Goal: Check status: Check status

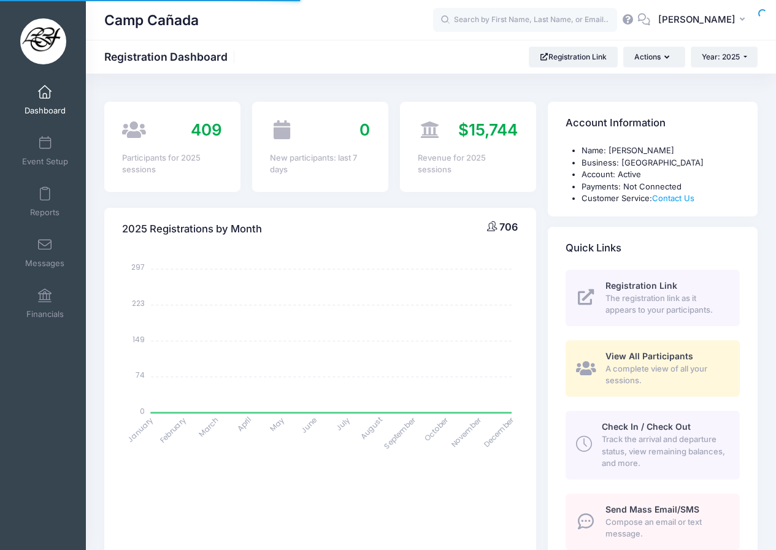
select select
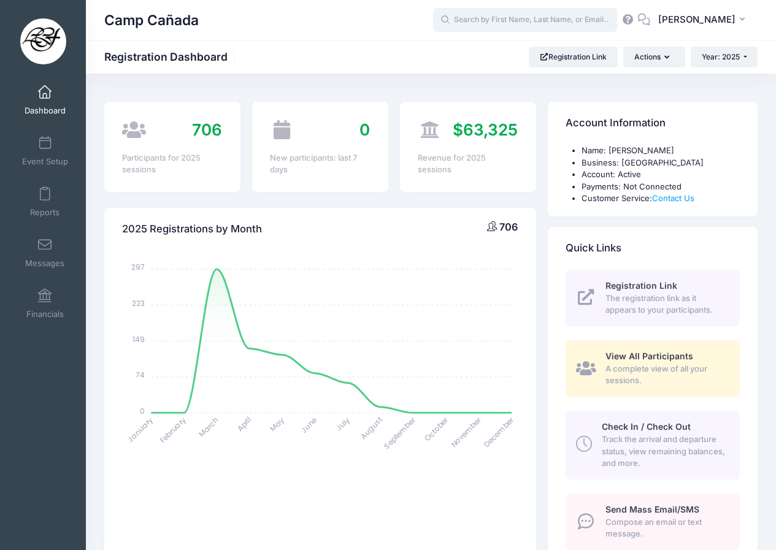
click at [486, 11] on input "text" at bounding box center [525, 20] width 184 height 25
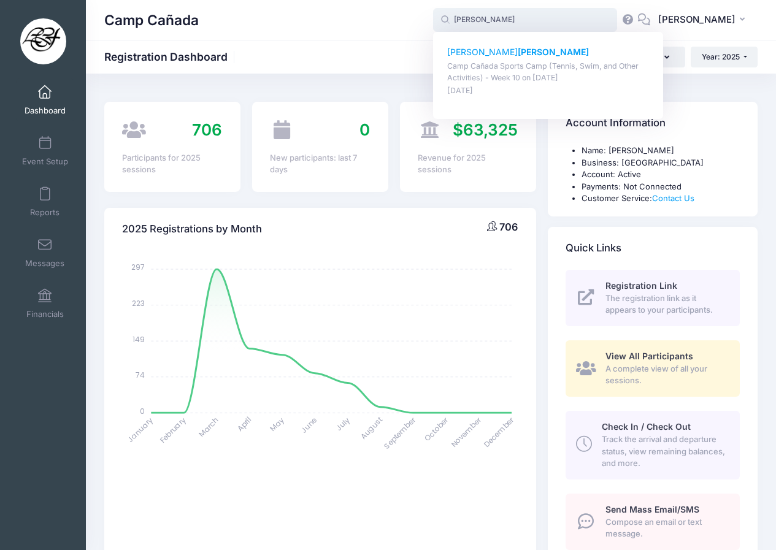
click at [518, 50] on strong "[PERSON_NAME]" at bounding box center [553, 52] width 71 height 10
type input "[PERSON_NAME] ([GEOGRAPHIC_DATA] (Tennis, Swim, and Other Activities) - Week 10…"
